Goal: Task Accomplishment & Management: Manage account settings

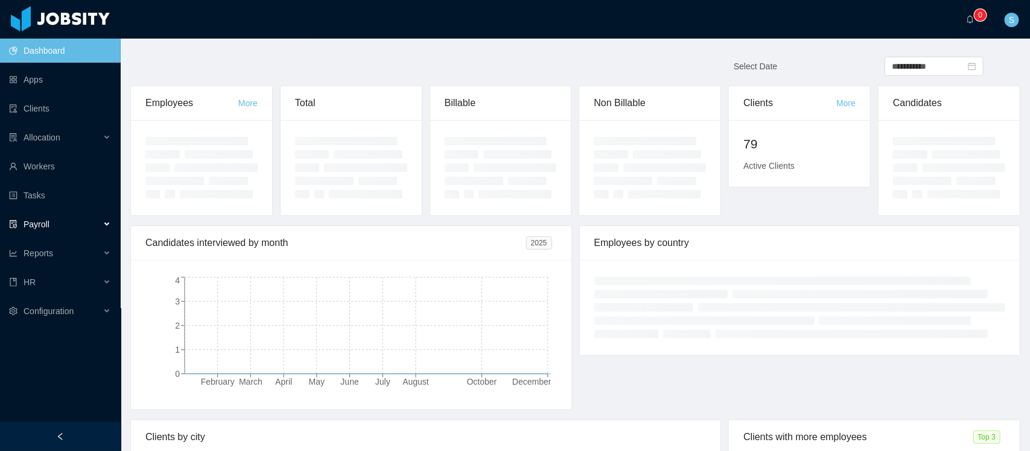
click at [31, 215] on div "Payroll" at bounding box center [60, 224] width 121 height 24
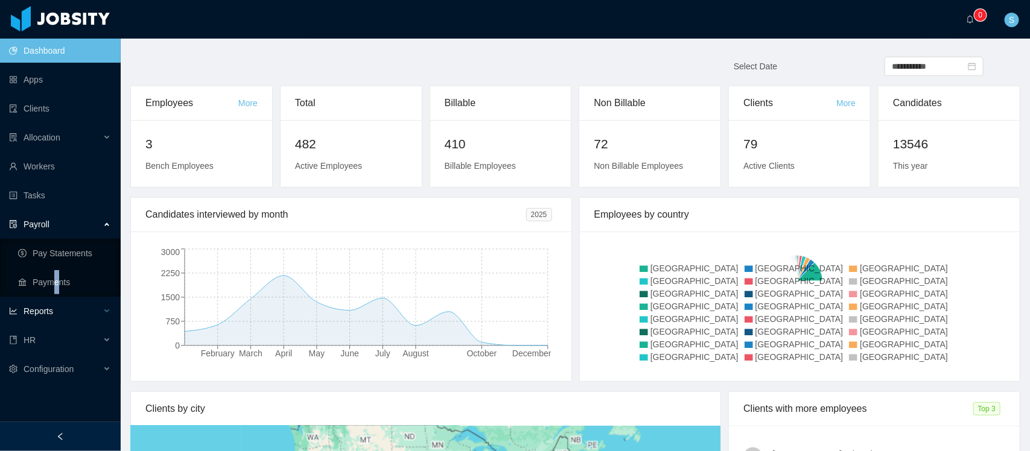
drag, startPoint x: 54, startPoint y: 294, endPoint x: 56, endPoint y: 303, distance: 9.2
click at [55, 294] on ul "Pay Statements Payments" at bounding box center [60, 268] width 121 height 58
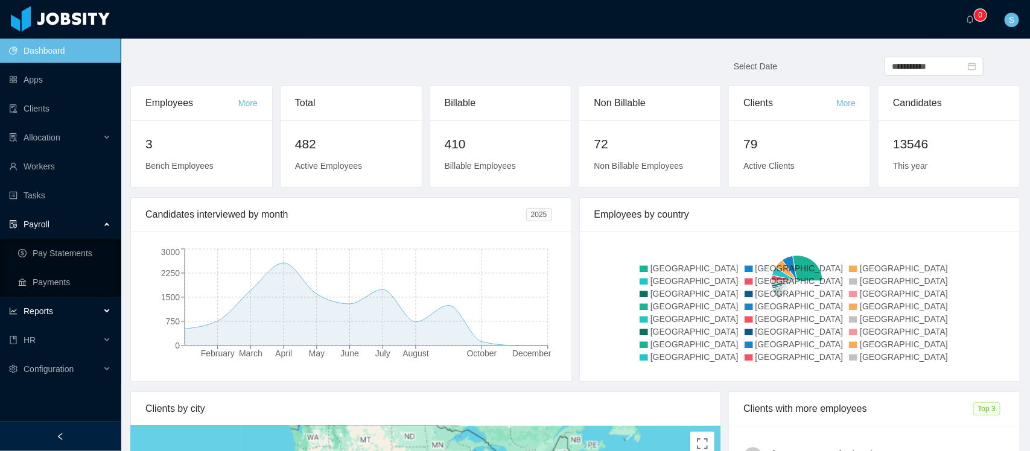
click at [59, 308] on div "Reports" at bounding box center [60, 311] width 121 height 24
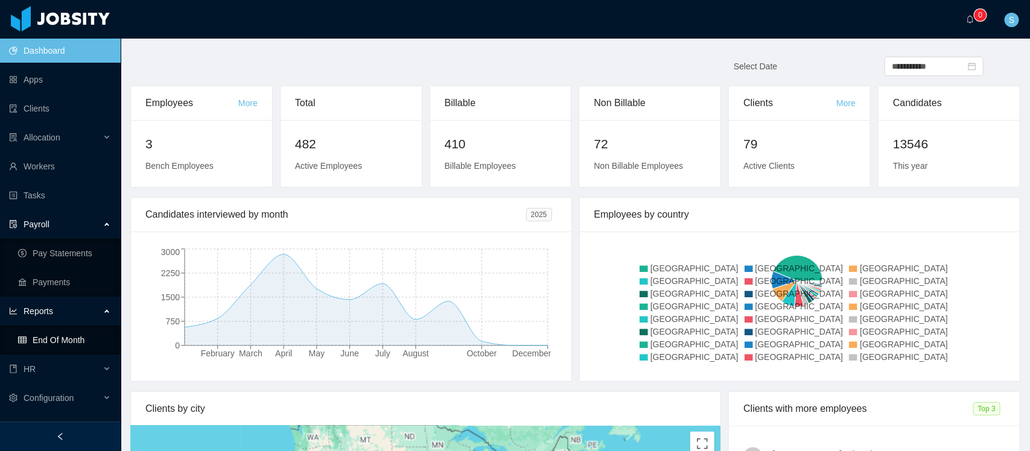
click at [63, 332] on link "End Of Month" at bounding box center [64, 340] width 93 height 24
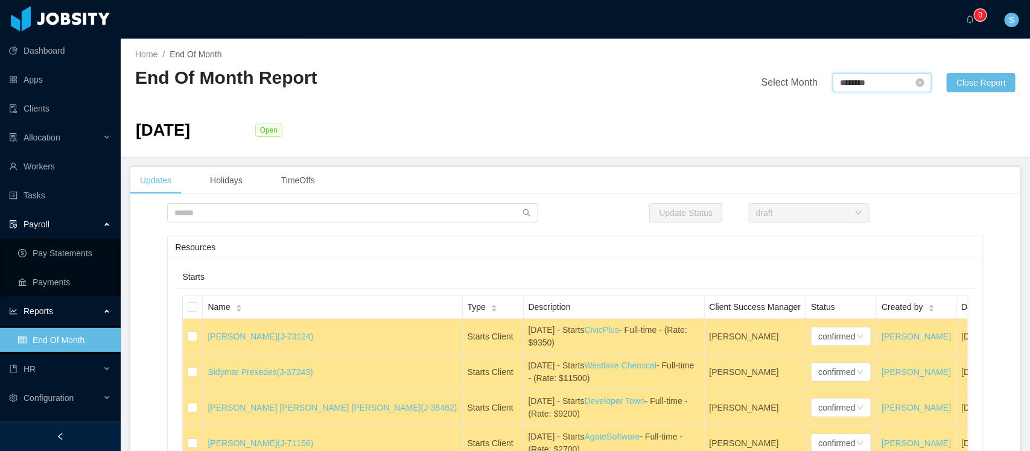
click at [860, 81] on input "********" at bounding box center [881, 82] width 99 height 19
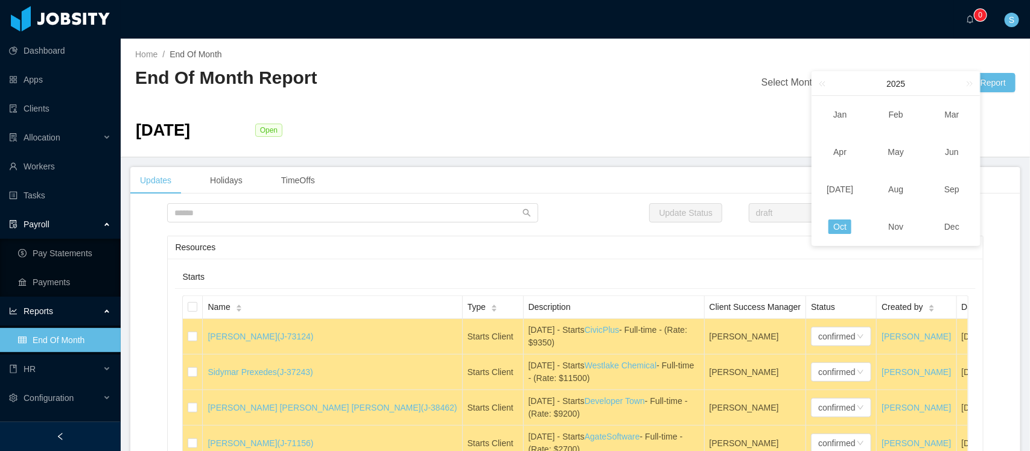
drag, startPoint x: 964, startPoint y: 188, endPoint x: 953, endPoint y: 189, distance: 10.9
click at [963, 188] on td "Sep" at bounding box center [952, 189] width 56 height 37
click at [953, 189] on main "Home / End Of Month / End Of Month Report Select Month ******** Close Report [D…" at bounding box center [575, 245] width 909 height 413
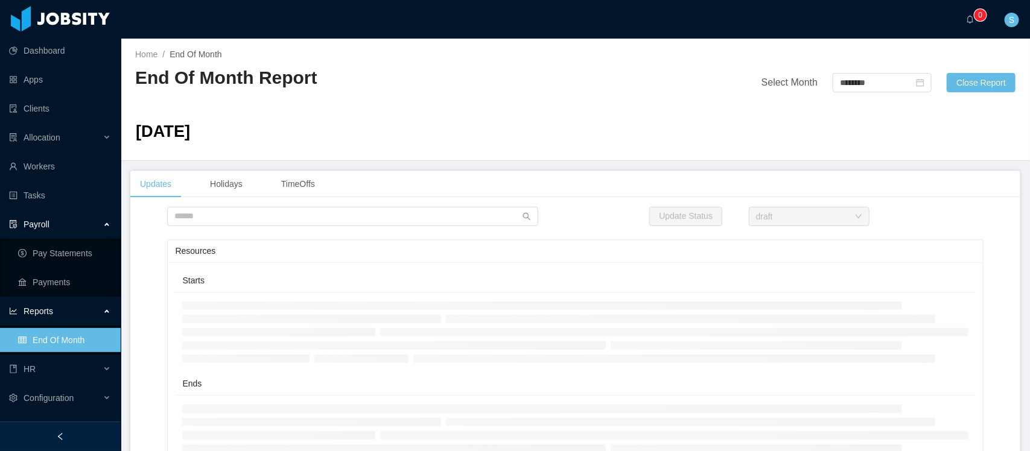
type input "********"
click at [81, 434] on div at bounding box center [60, 436] width 121 height 29
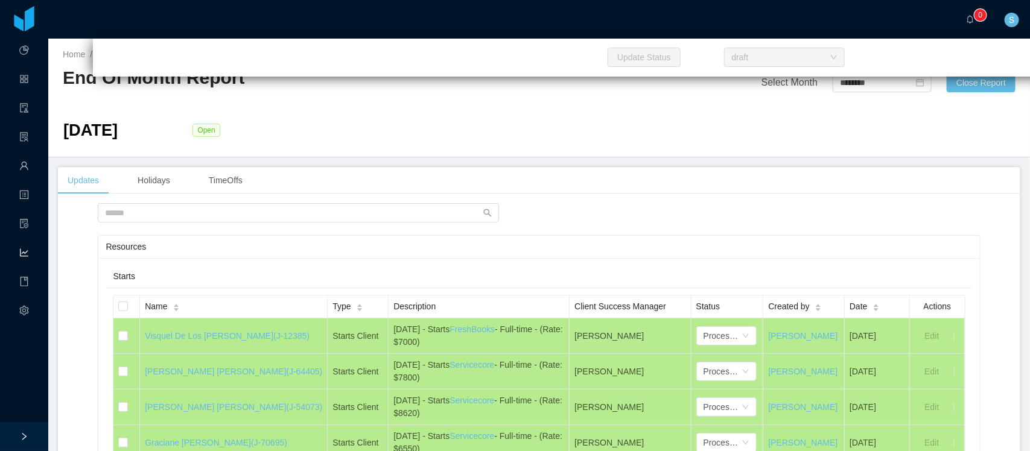
scroll to position [2490, 0]
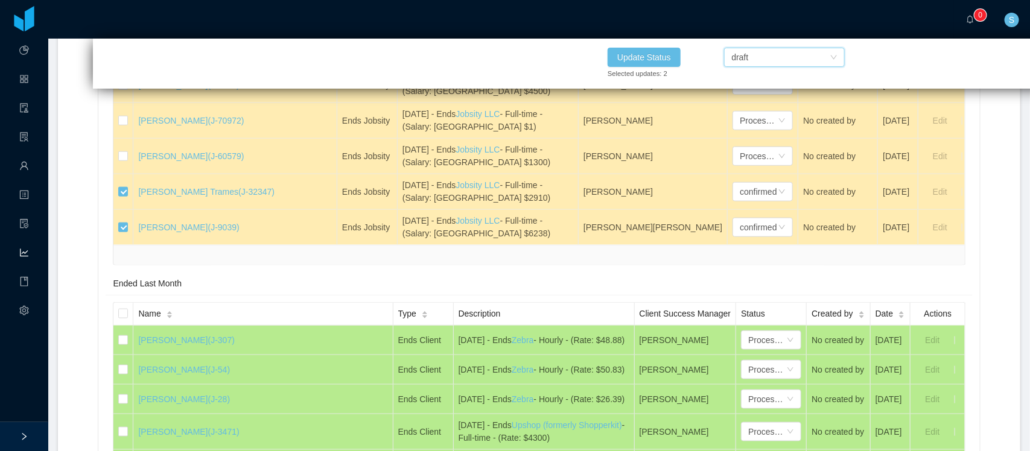
click at [747, 60] on div "draft" at bounding box center [739, 57] width 17 height 18
click at [746, 74] on li "Processed" at bounding box center [784, 80] width 121 height 19
click at [658, 51] on button "Update Status" at bounding box center [643, 57] width 73 height 19
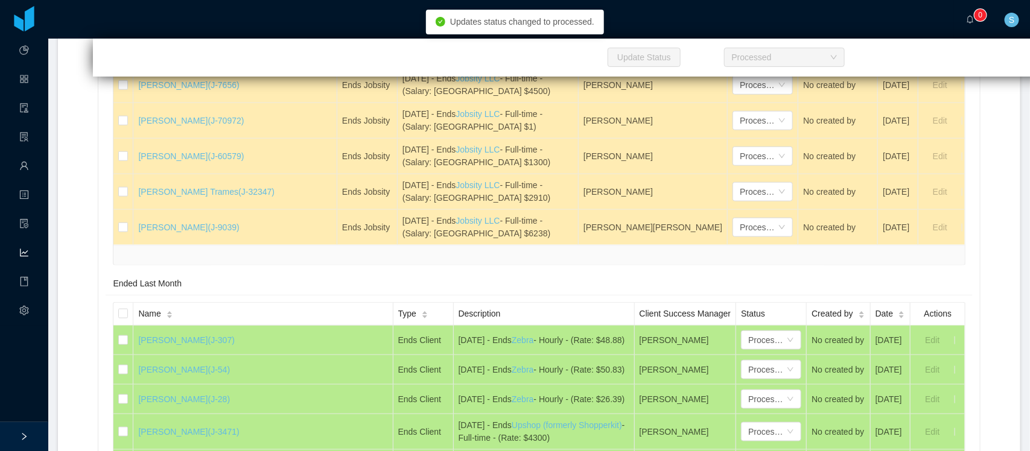
scroll to position [11792, 0]
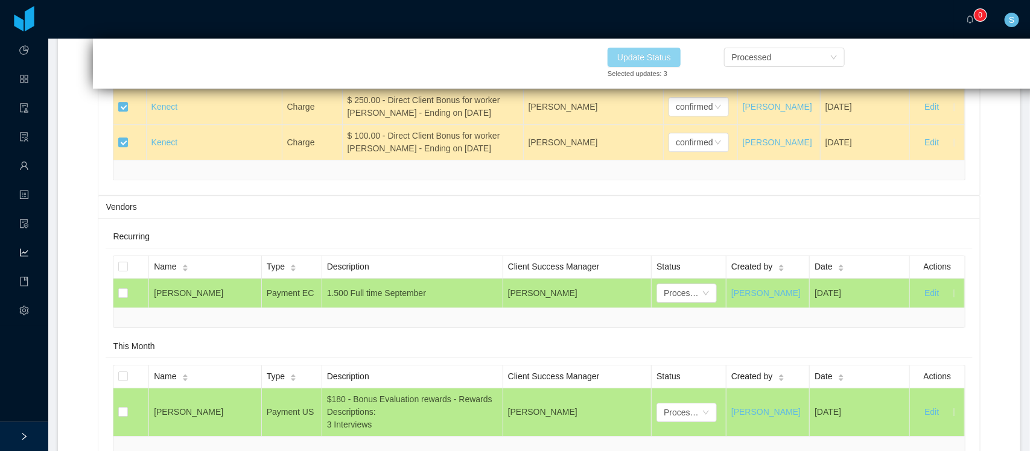
click at [653, 58] on button "Update Status" at bounding box center [643, 57] width 73 height 19
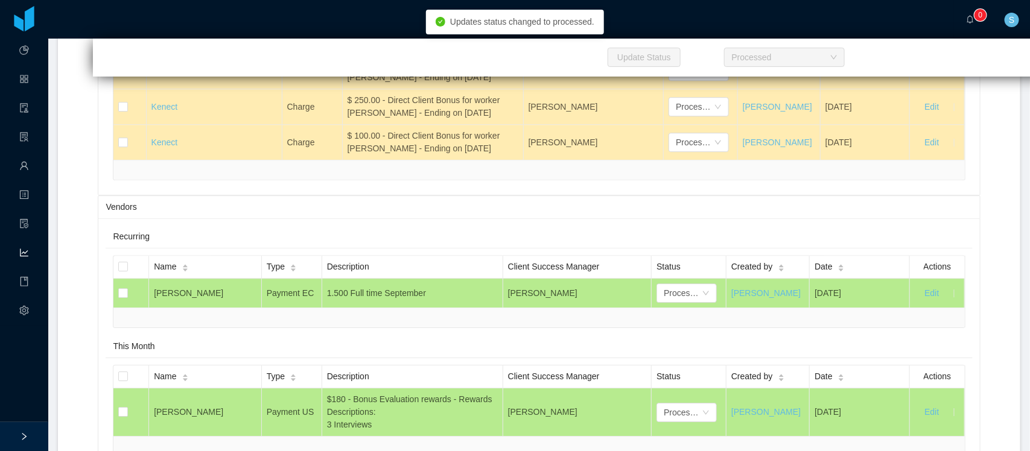
scroll to position [20309, 0]
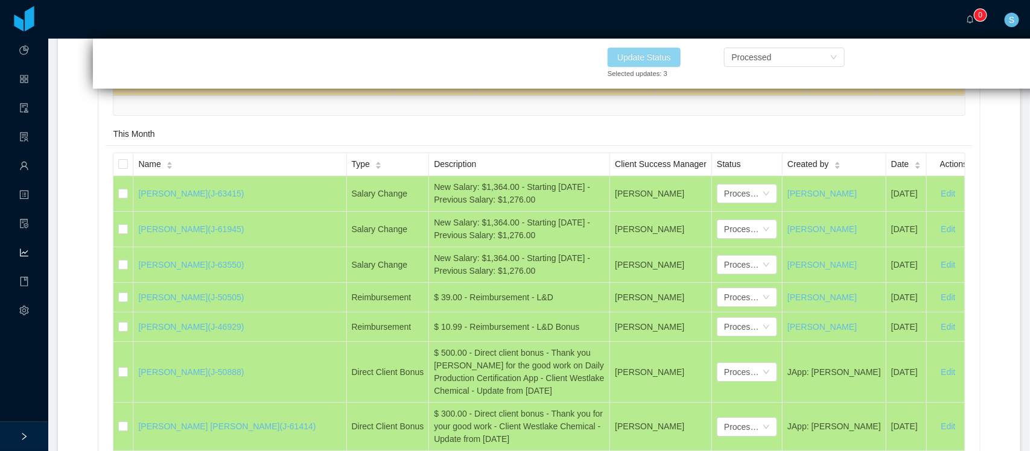
click at [649, 53] on button "Update Status" at bounding box center [643, 57] width 73 height 19
